Goal: Task Accomplishment & Management: Use online tool/utility

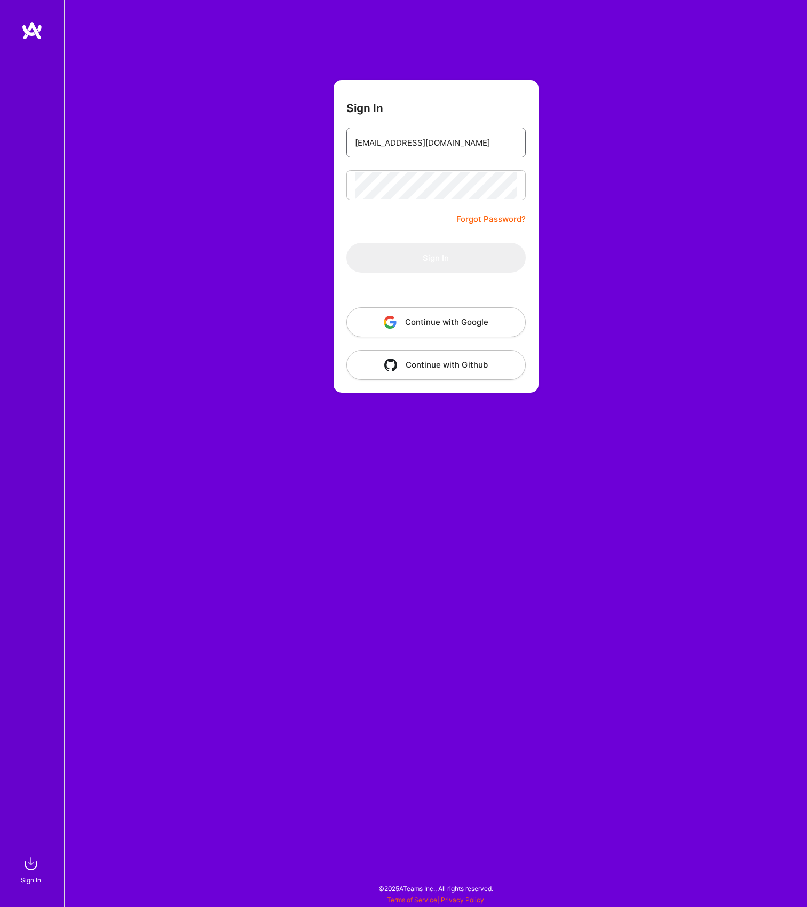
type input "[EMAIL_ADDRESS][DOMAIN_NAME]"
click at [436, 258] on button "Sign In" at bounding box center [435, 258] width 179 height 30
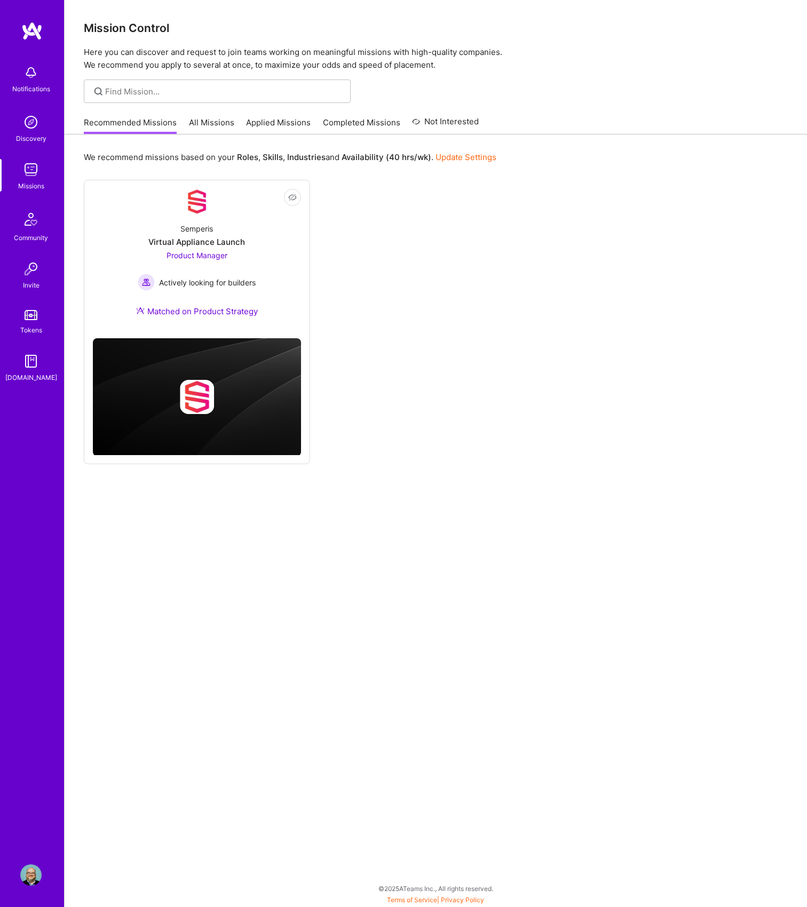
click at [216, 127] on link "All Missions" at bounding box center [211, 126] width 45 height 18
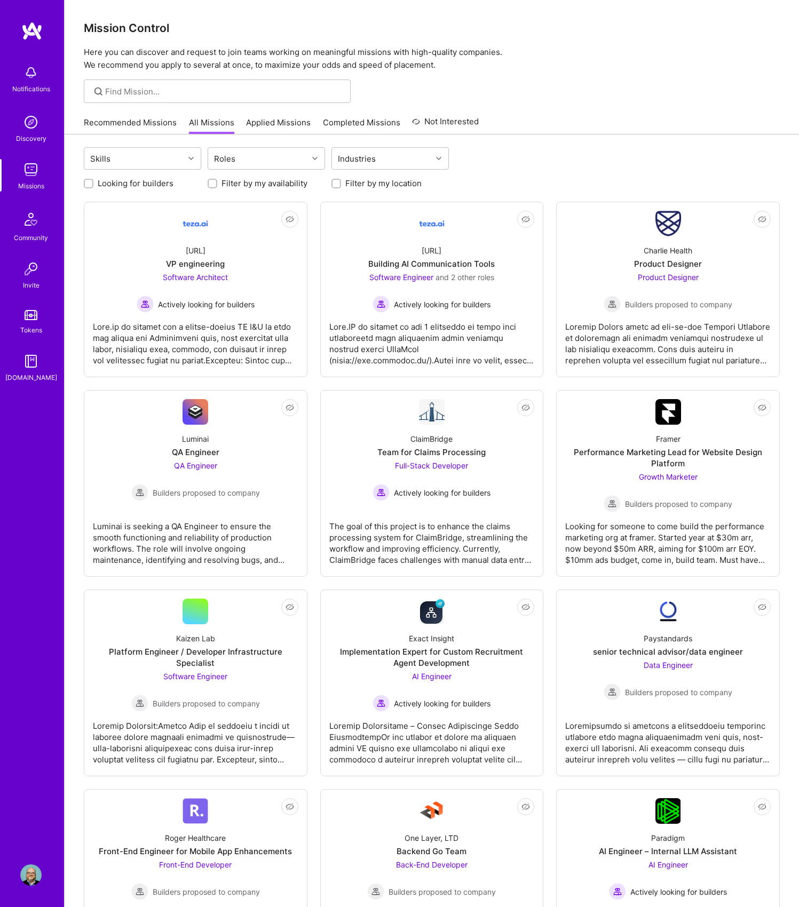
click at [268, 123] on link "Applied Missions" at bounding box center [278, 126] width 65 height 18
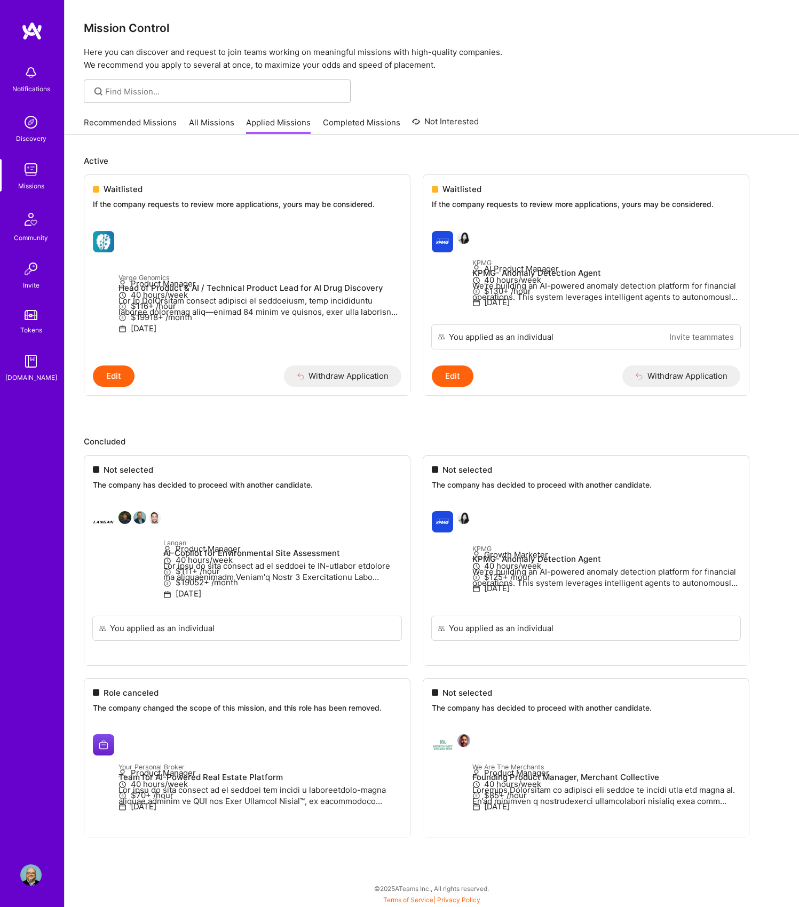
click at [89, 120] on link "Recommended Missions" at bounding box center [130, 126] width 93 height 18
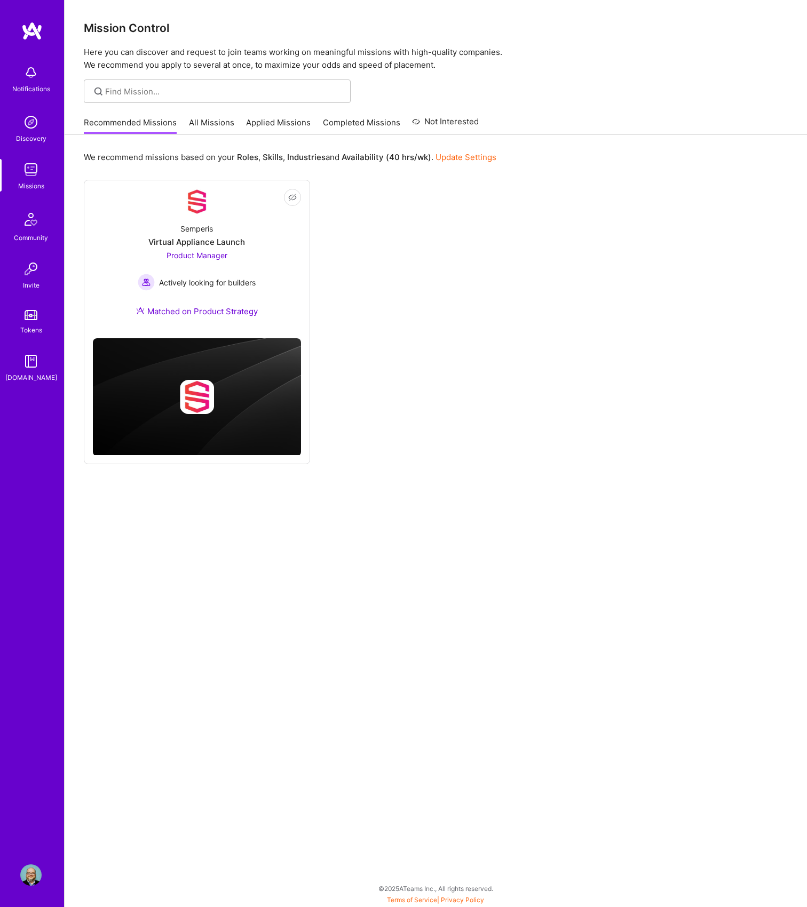
click at [30, 875] on img at bounding box center [30, 875] width 21 height 21
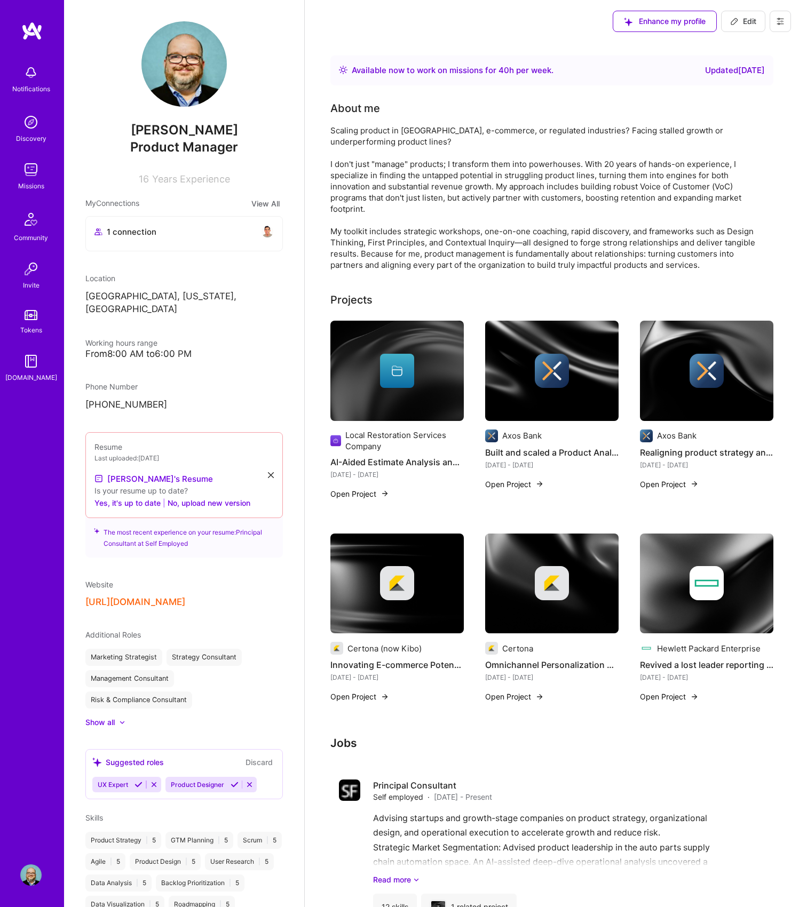
click at [371, 465] on h4 "AI-Aided Estimate Analysis and Negotiation" at bounding box center [396, 462] width 133 height 14
click at [362, 435] on div "Local Restoration Services Company" at bounding box center [404, 441] width 119 height 22
click at [362, 496] on button "Open Project" at bounding box center [359, 493] width 59 height 11
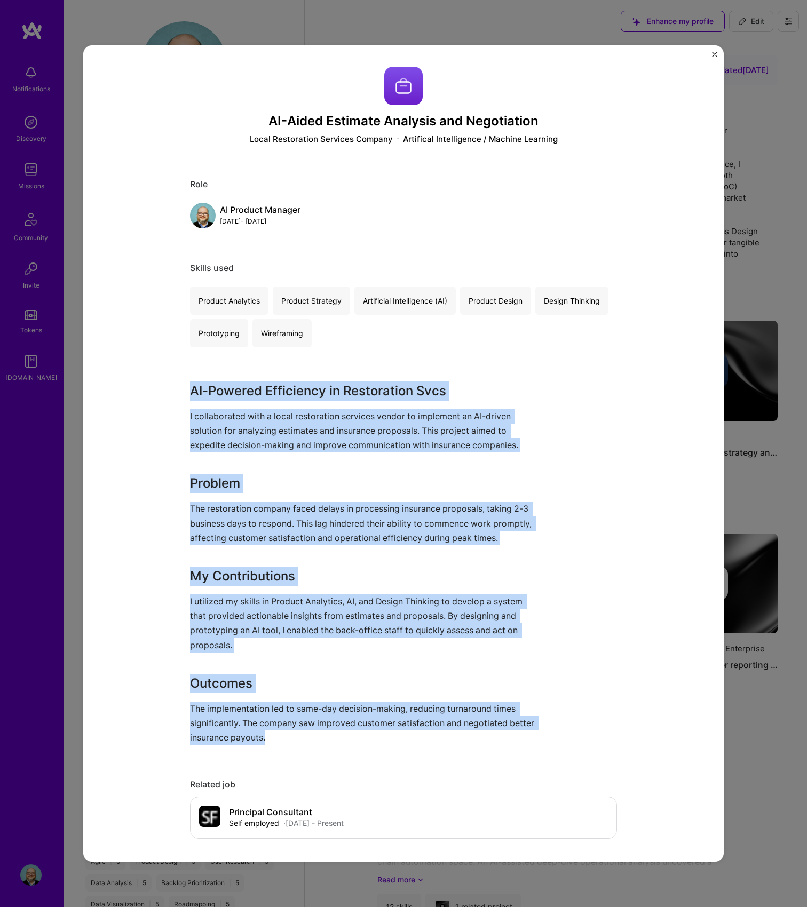
drag, startPoint x: 175, startPoint y: 378, endPoint x: 489, endPoint y: 755, distance: 490.4
click at [489, 755] on div "AI-Aided Estimate Analysis and Negotiation Local Restoration Services Company A…" at bounding box center [403, 453] width 641 height 817
copy div "AI-Powered Efficiency in Restoration Svcs I collaborated with a local restorati…"
